Goal: Task Accomplishment & Management: Use online tool/utility

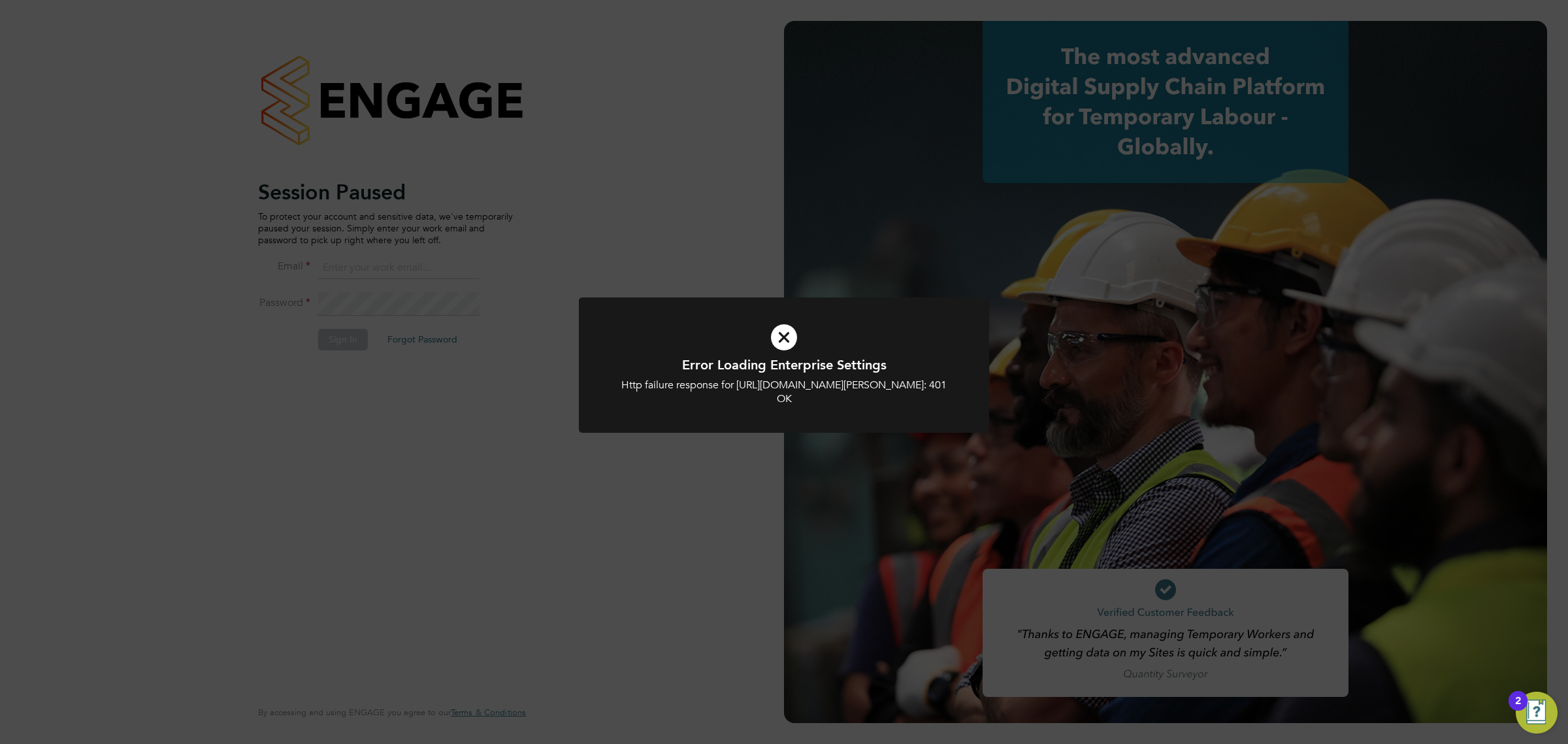
type input "lawrence@f-mead.com"
click at [711, 282] on div "Error Loading Enterprise Settings Http failure response for https://f-mead.app.…" at bounding box center [784, 372] width 1568 height 744
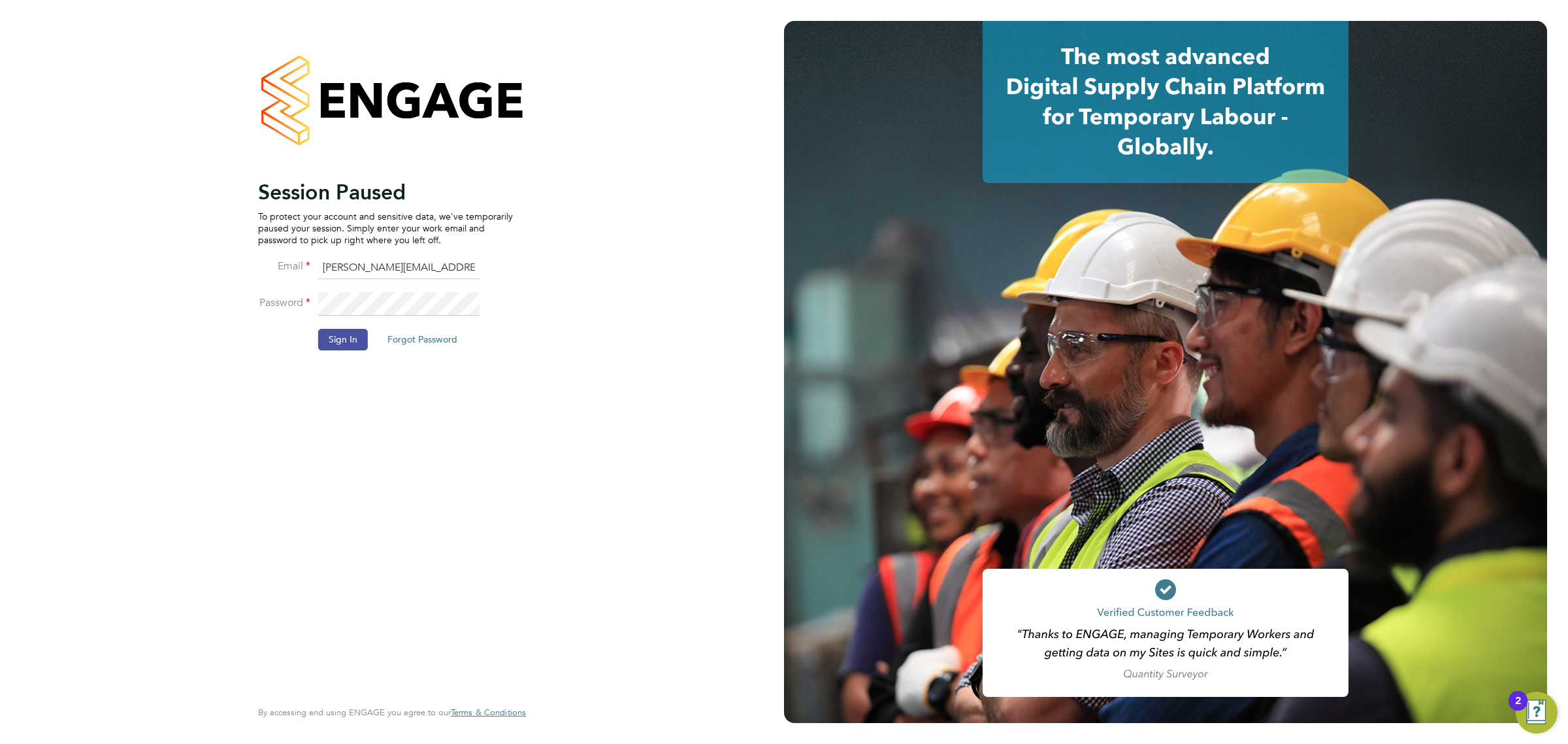
click at [337, 340] on button "Sign In" at bounding box center [343, 340] width 49 height 21
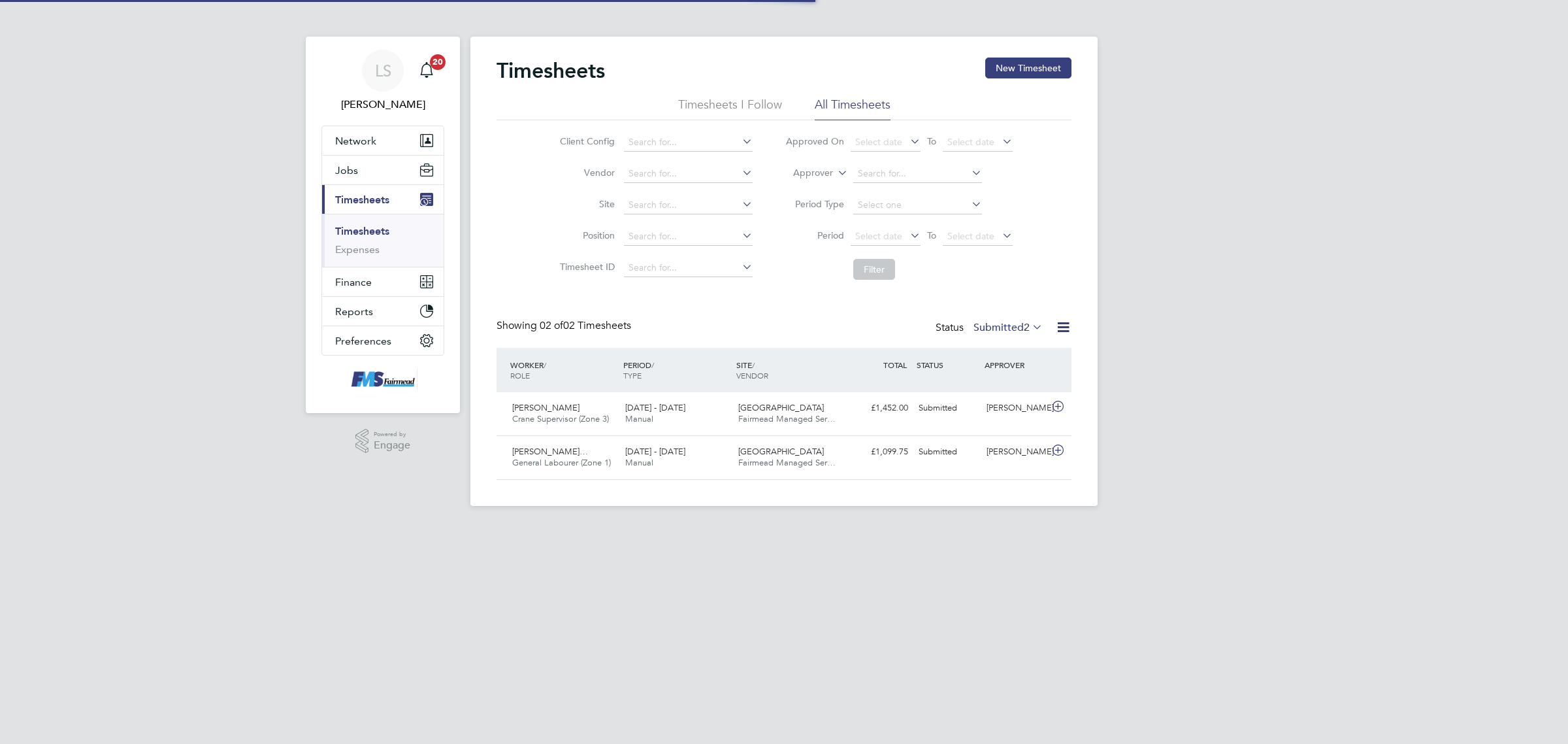
scroll to position [32, 113]
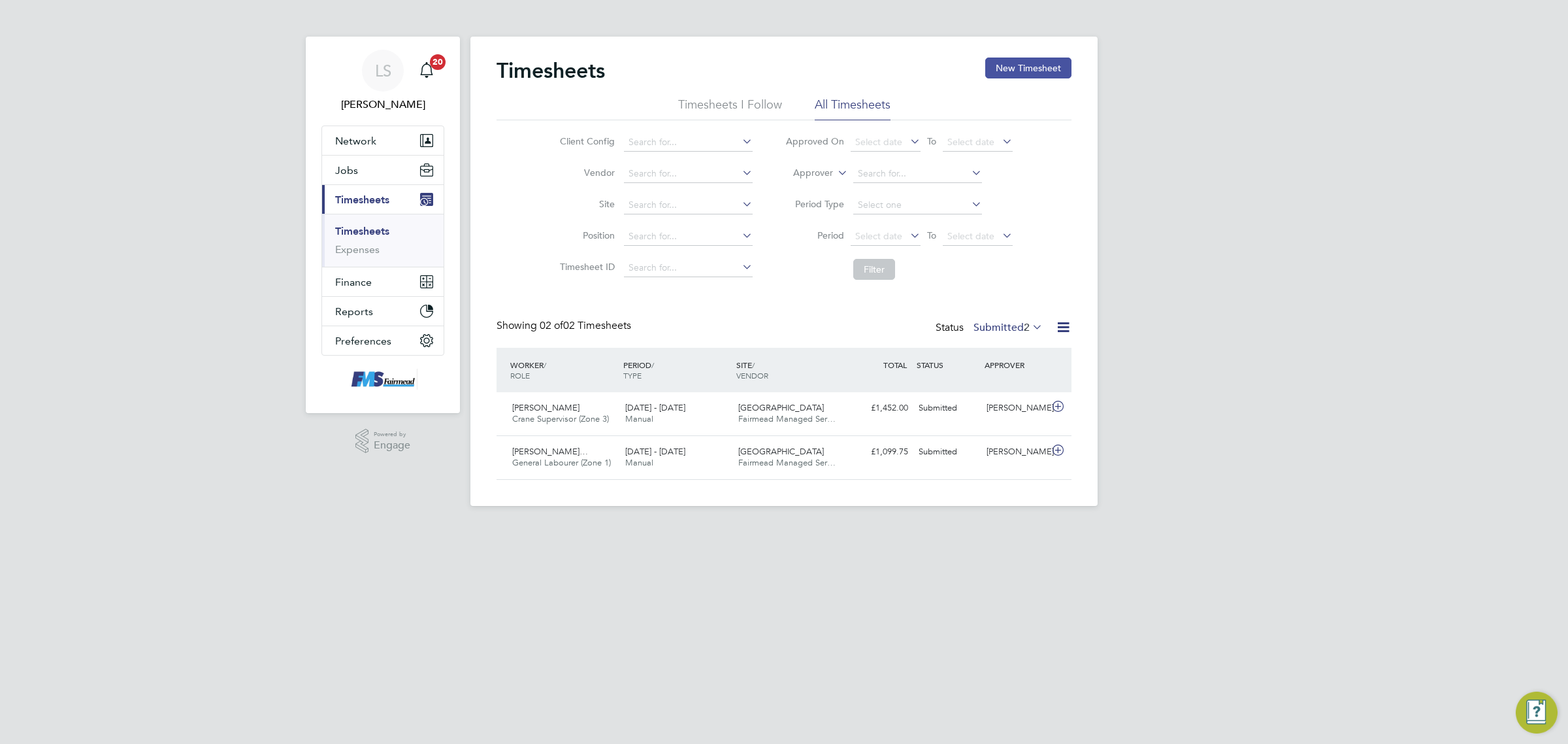
click at [1046, 66] on button "New Timesheet" at bounding box center [1029, 68] width 86 height 21
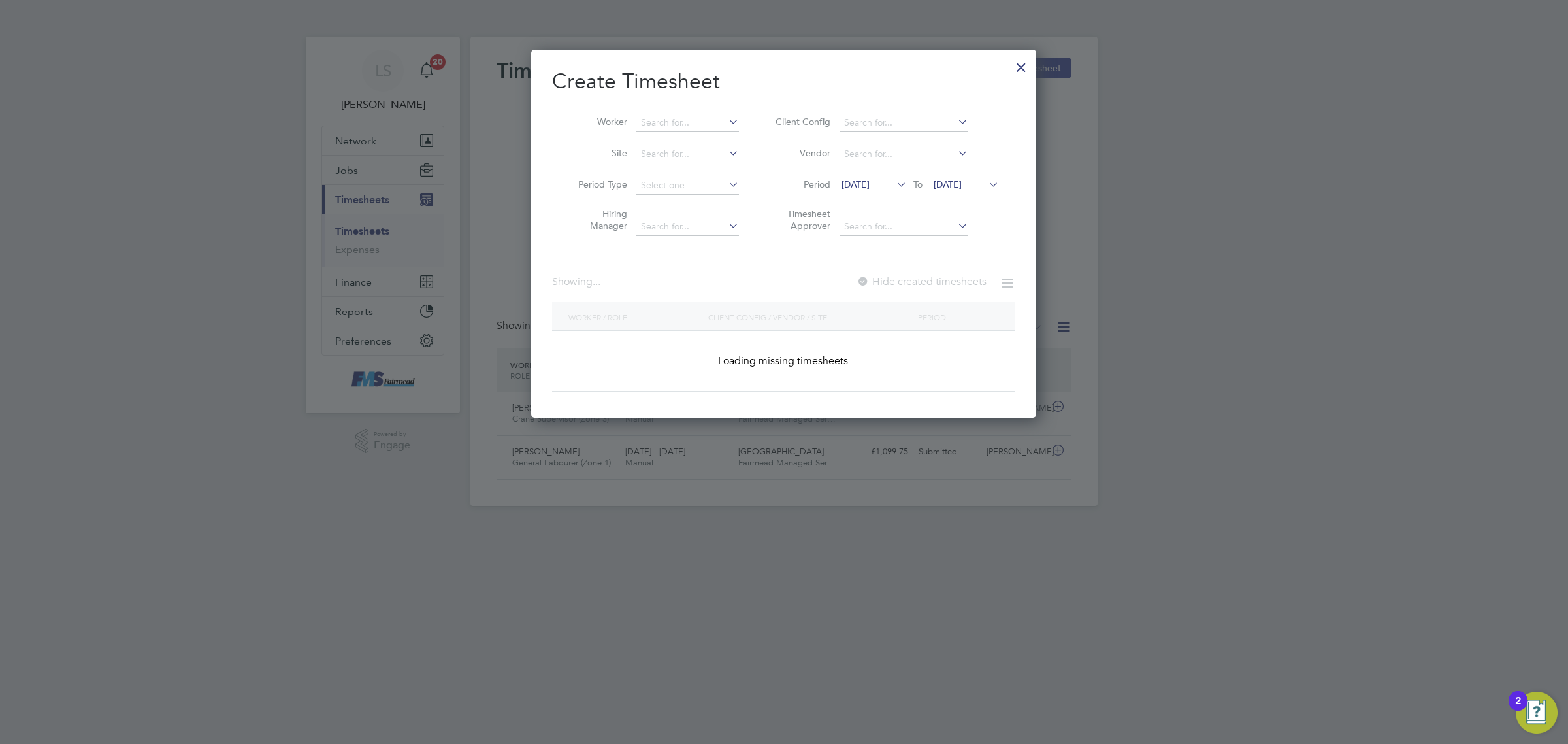
scroll to position [0, 0]
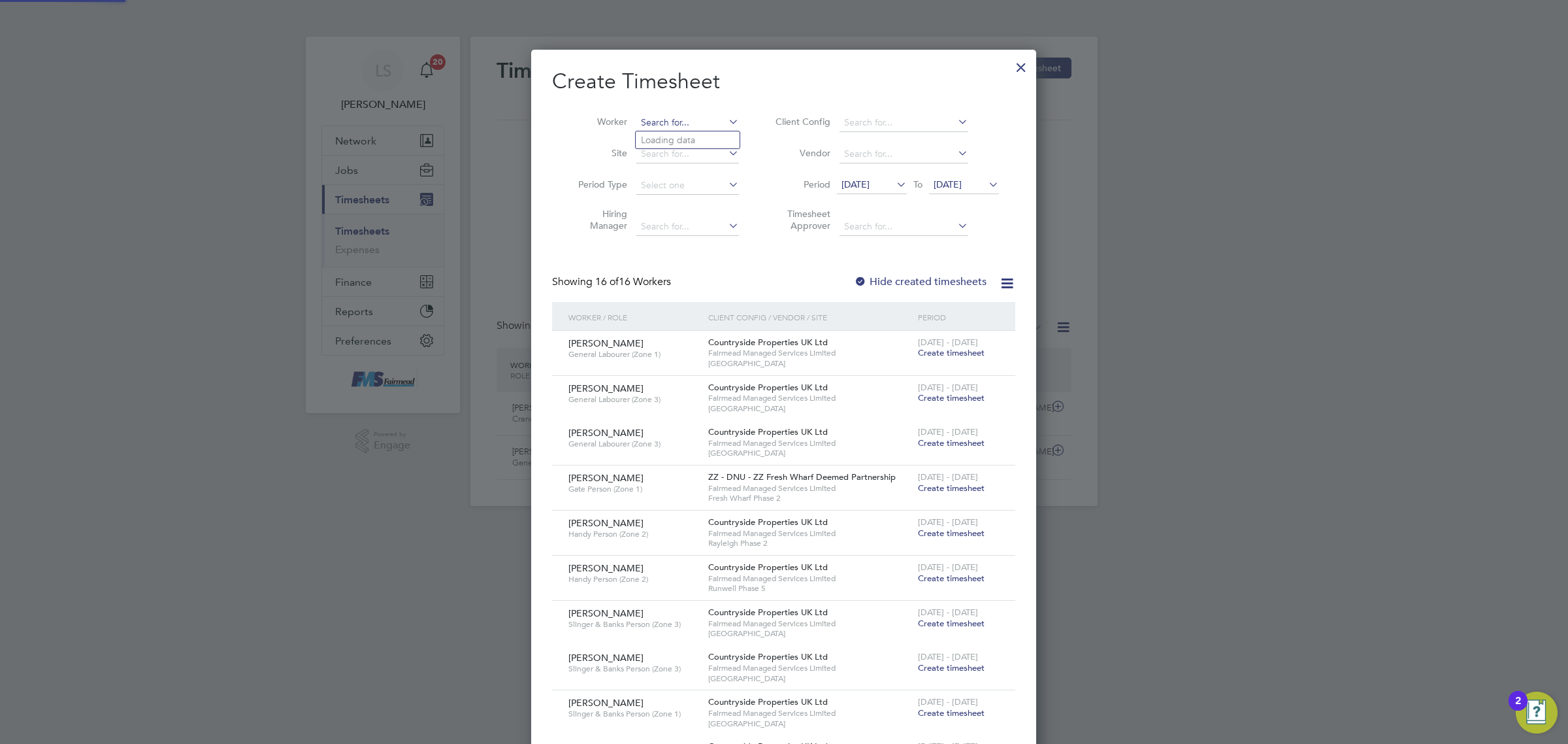
click at [696, 117] on input at bounding box center [688, 122] width 103 height 19
click at [689, 132] on li "[PERSON_NAME]" at bounding box center [716, 140] width 161 height 18
type input "[PERSON_NAME]"
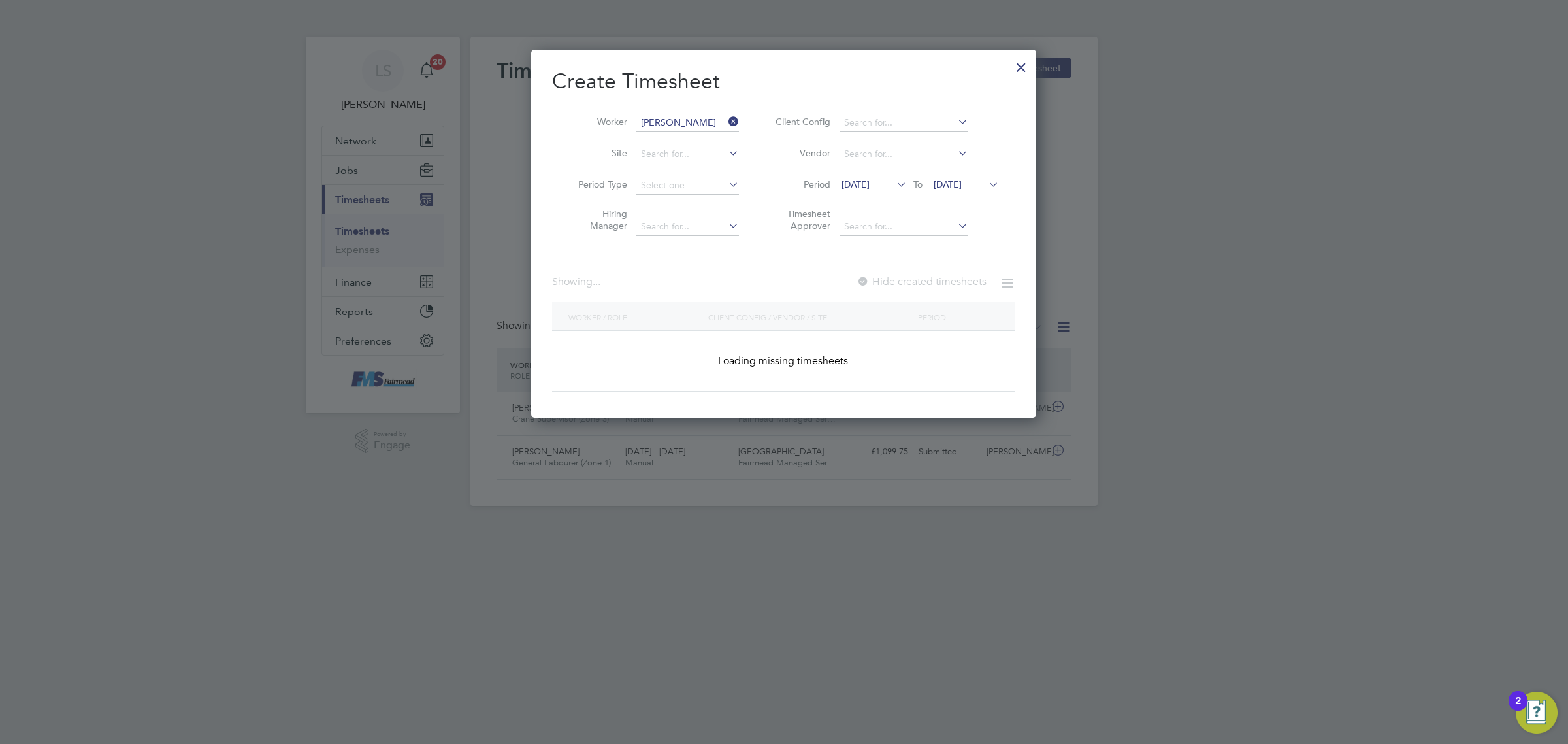
scroll to position [367, 505]
click at [942, 279] on label "Hide created timesheets" at bounding box center [921, 282] width 133 height 13
click at [941, 279] on label "Hide created timesheets" at bounding box center [921, 282] width 133 height 13
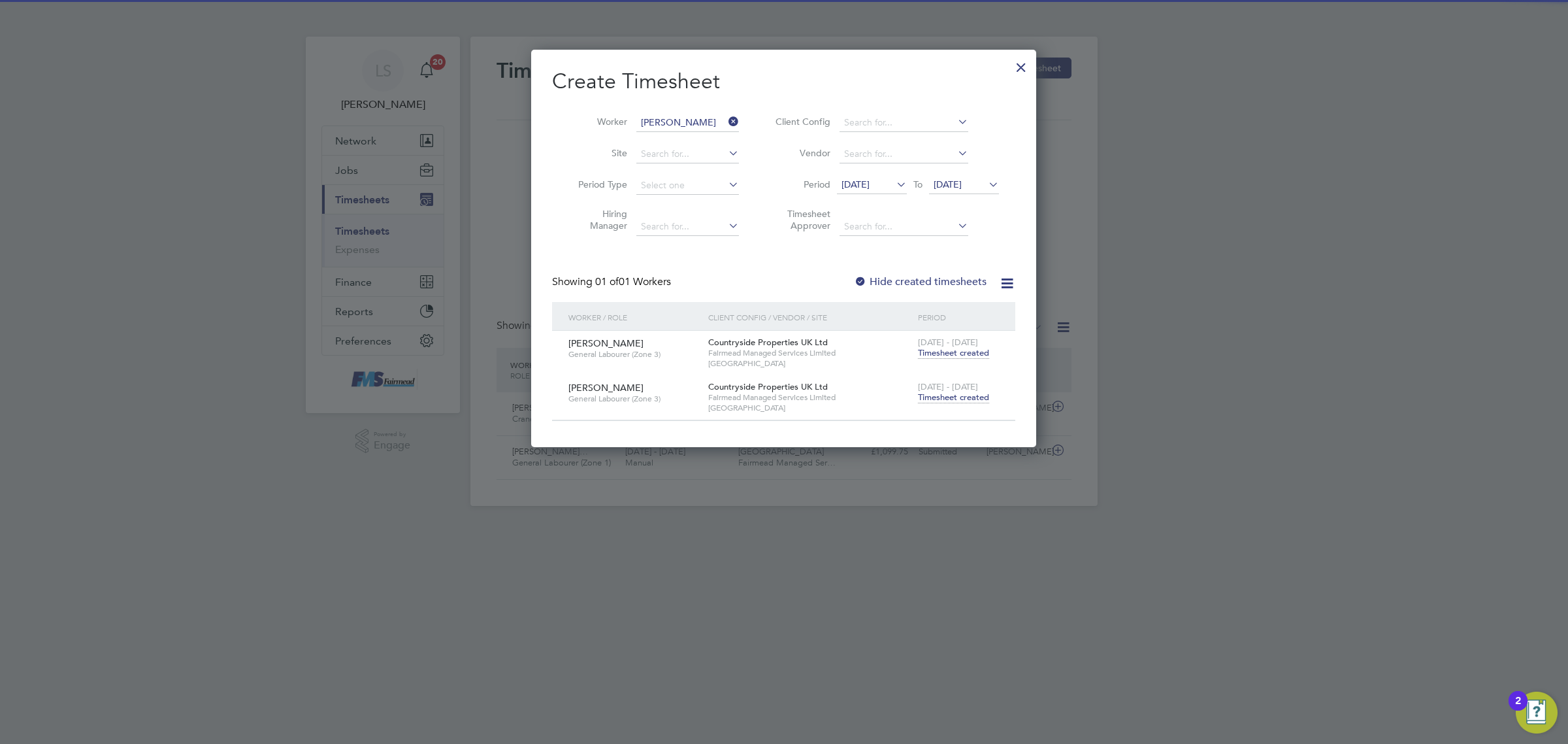
scroll to position [397, 505]
click at [954, 394] on span "Timesheet created" at bounding box center [954, 397] width 71 height 12
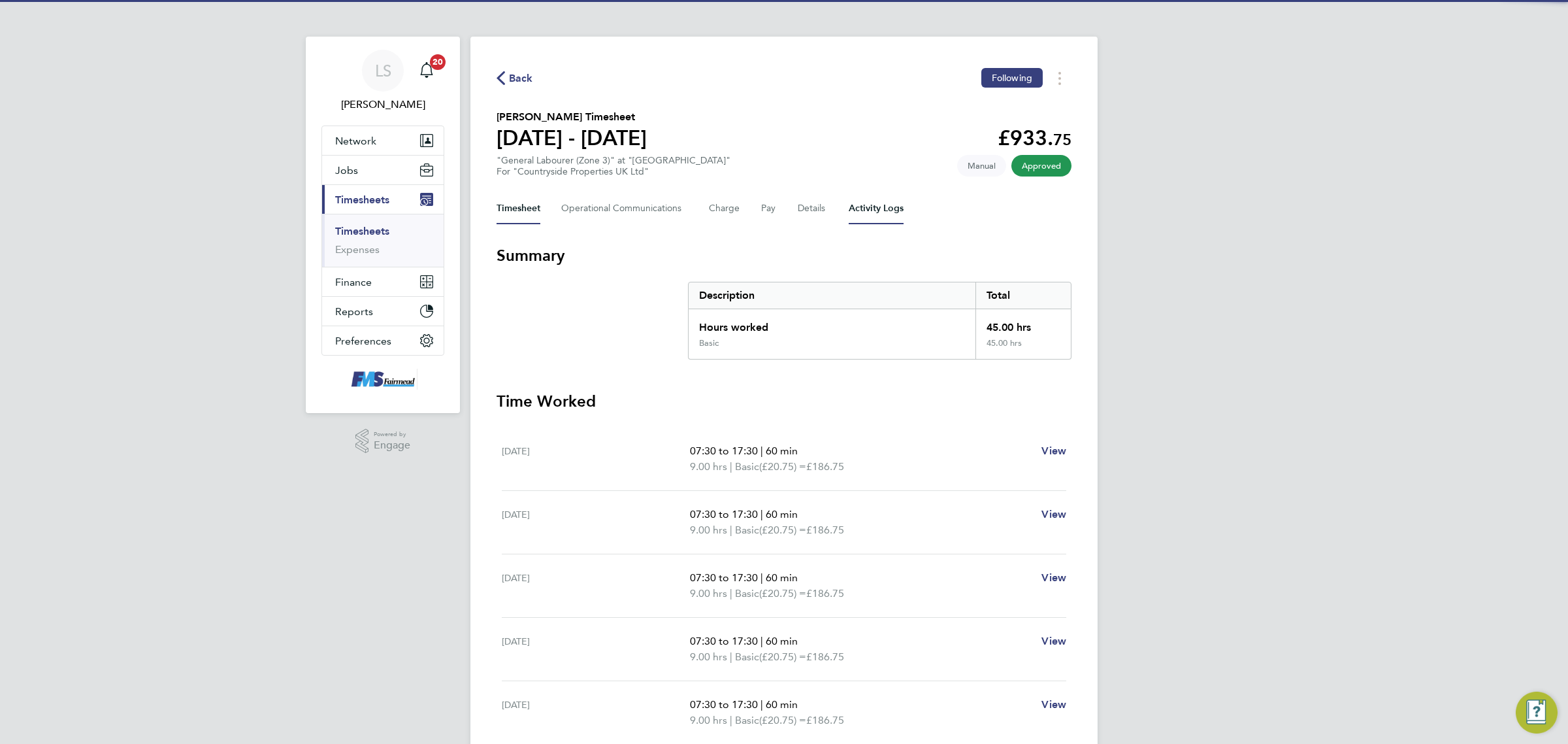
click at [881, 198] on Logs-tab "Activity Logs" at bounding box center [876, 208] width 55 height 32
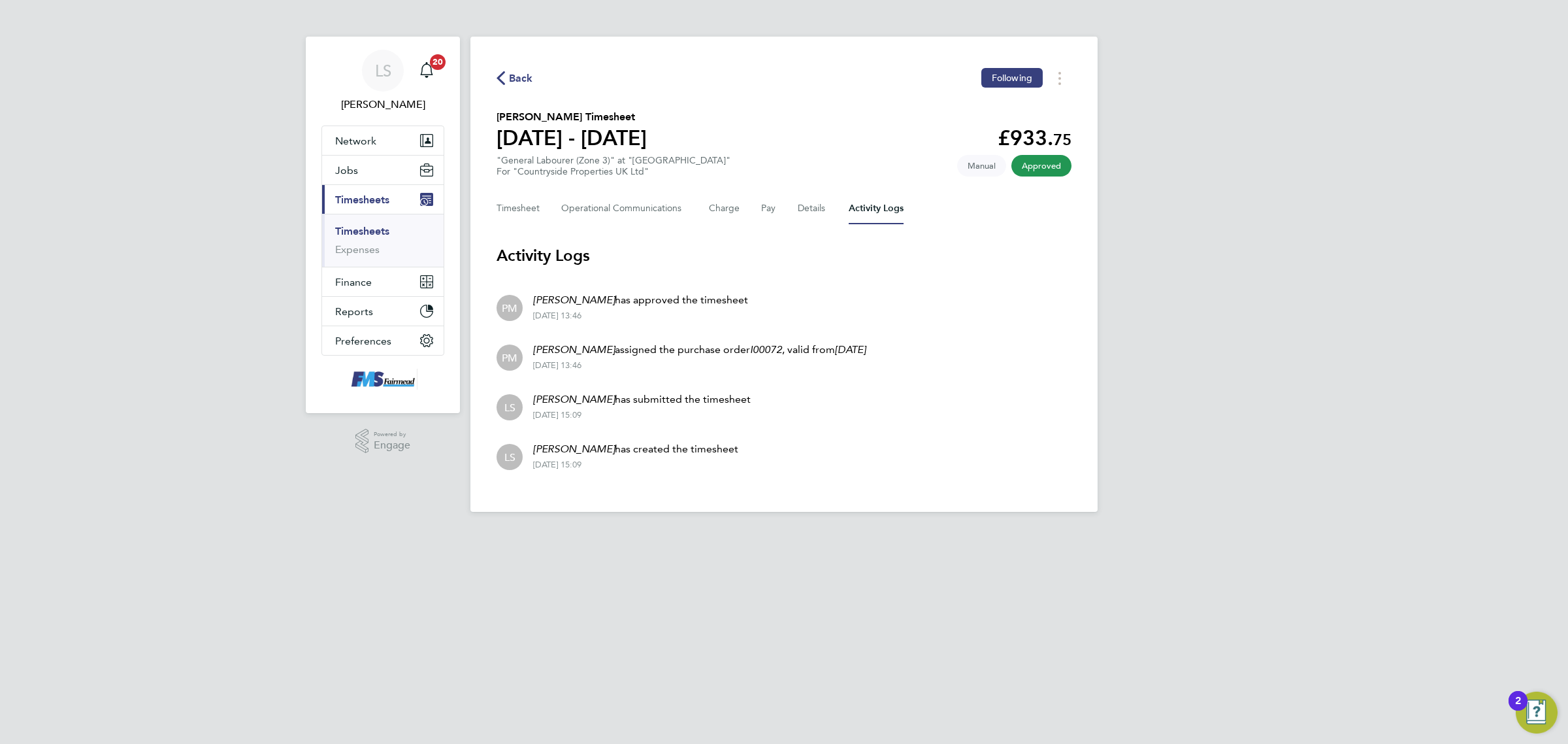
drag, startPoint x: 376, startPoint y: 229, endPoint x: 543, endPoint y: 185, distance: 172.7
click at [376, 229] on link "Timesheets" at bounding box center [362, 231] width 54 height 12
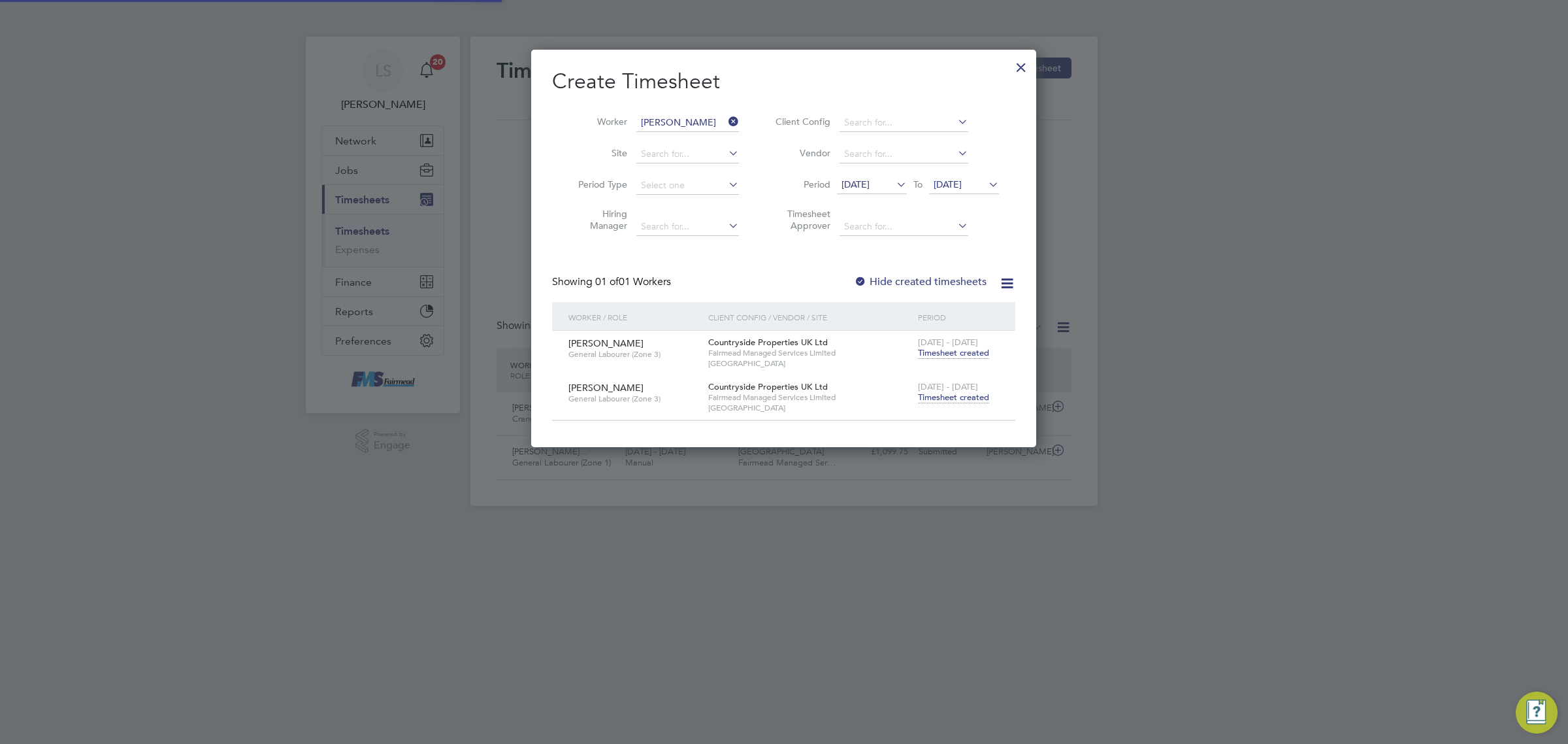
scroll to position [6, 6]
click at [665, 120] on input at bounding box center [688, 122] width 103 height 19
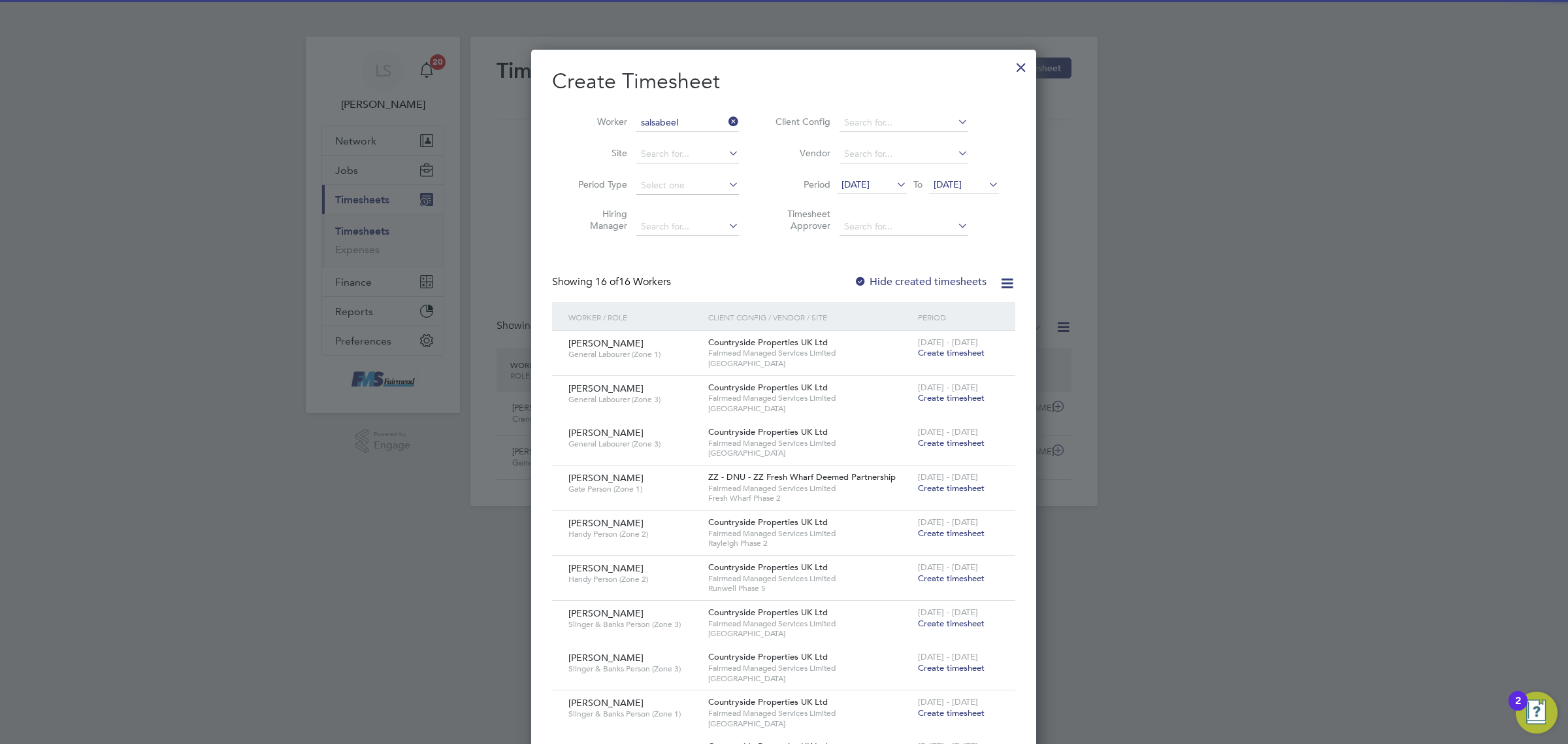
click at [697, 148] on li "[PERSON_NAME]" at bounding box center [688, 140] width 104 height 18
type input "[PERSON_NAME]"
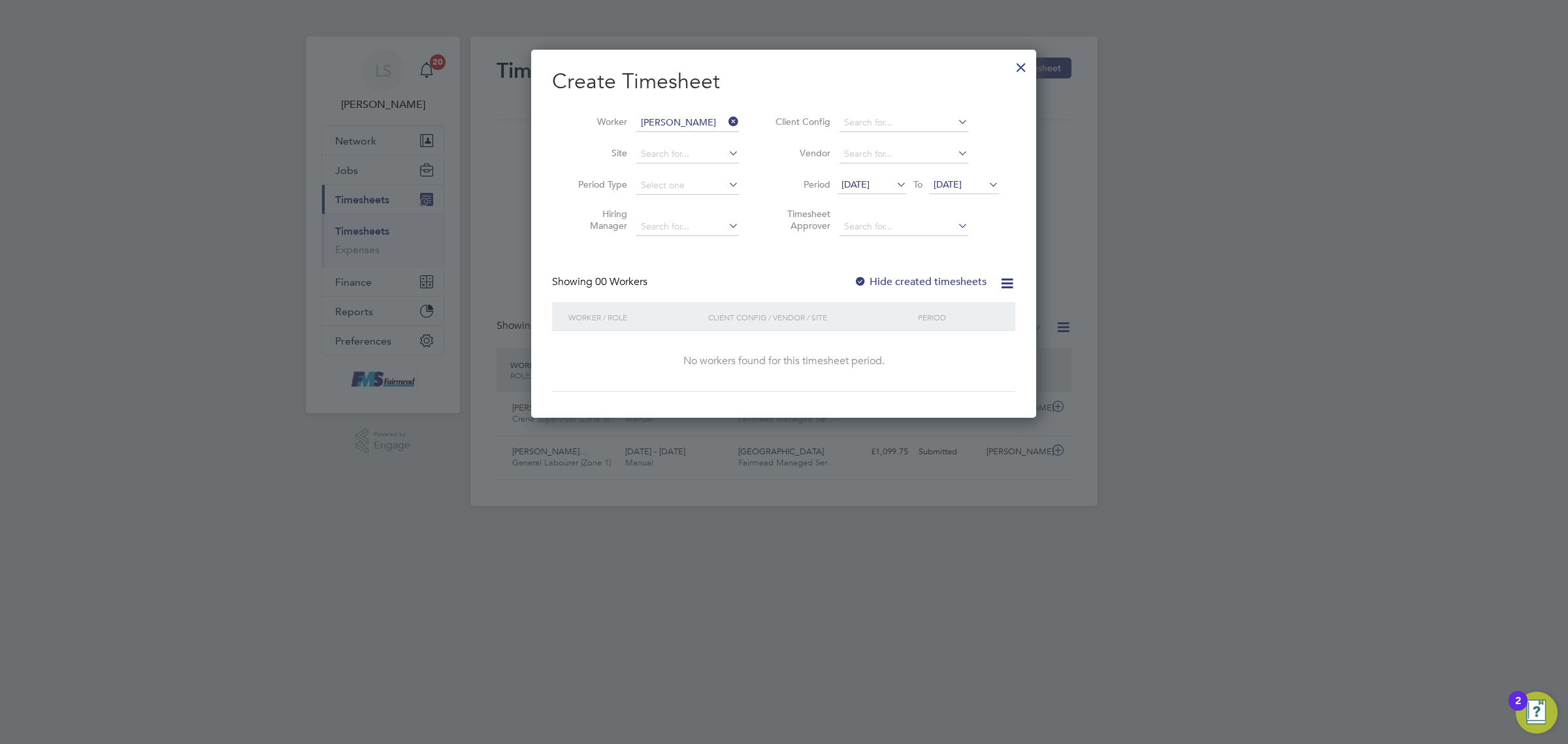
click at [932, 285] on label "Hide created timesheets" at bounding box center [921, 282] width 133 height 13
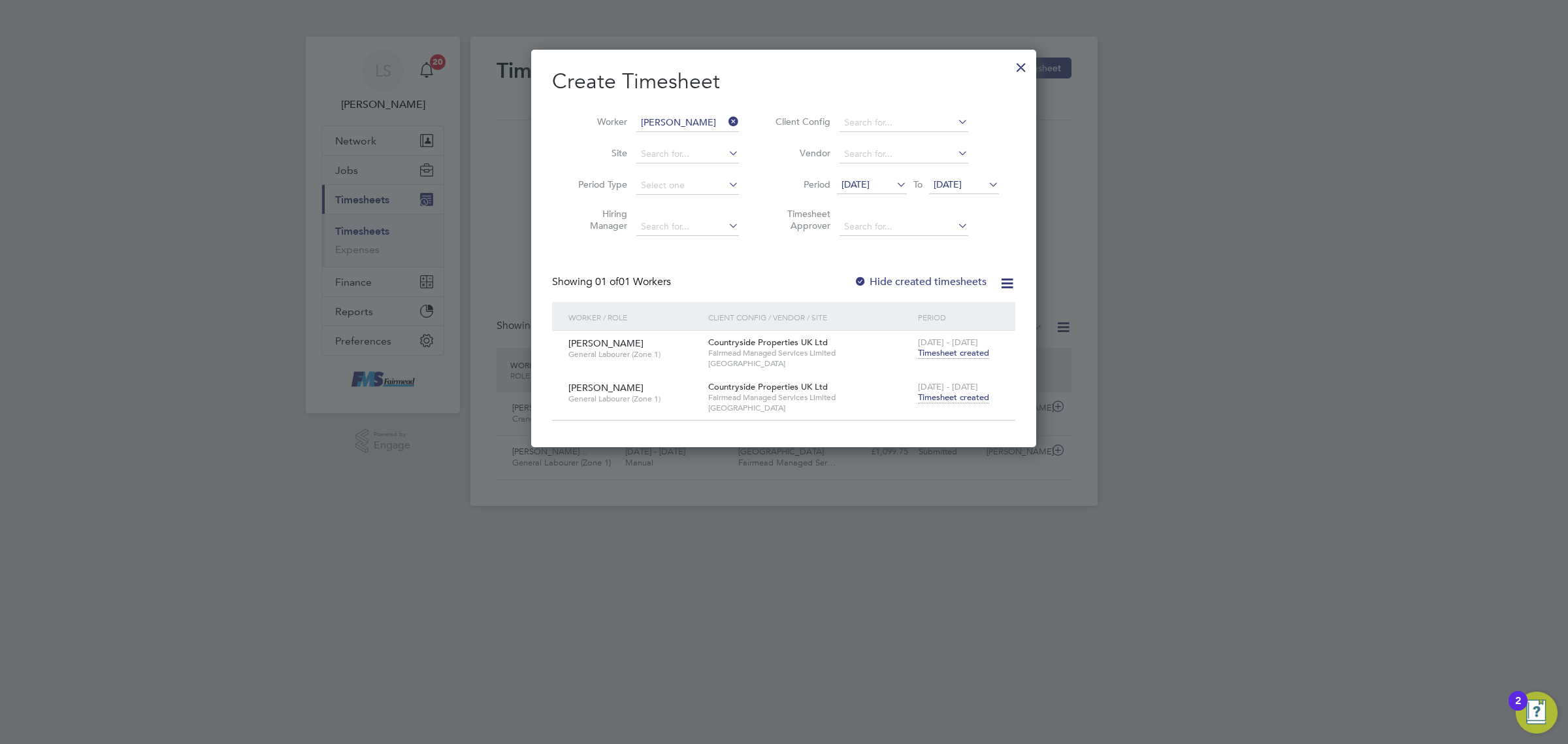
click at [1023, 62] on div at bounding box center [1021, 64] width 23 height 24
